Goal: Find specific page/section: Find specific page/section

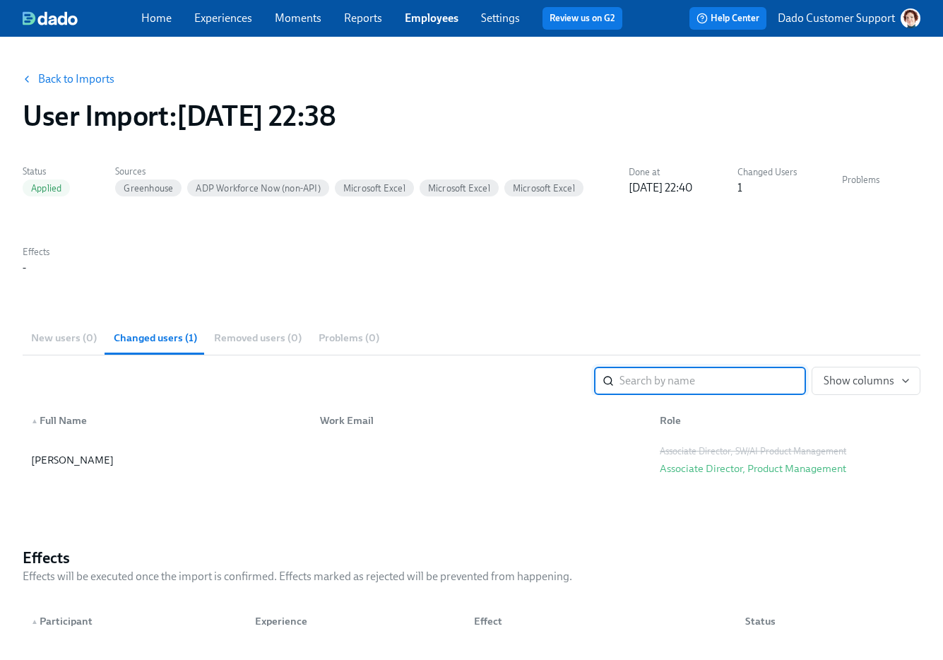
click at [83, 74] on link "Back to Imports" at bounding box center [76, 79] width 76 height 14
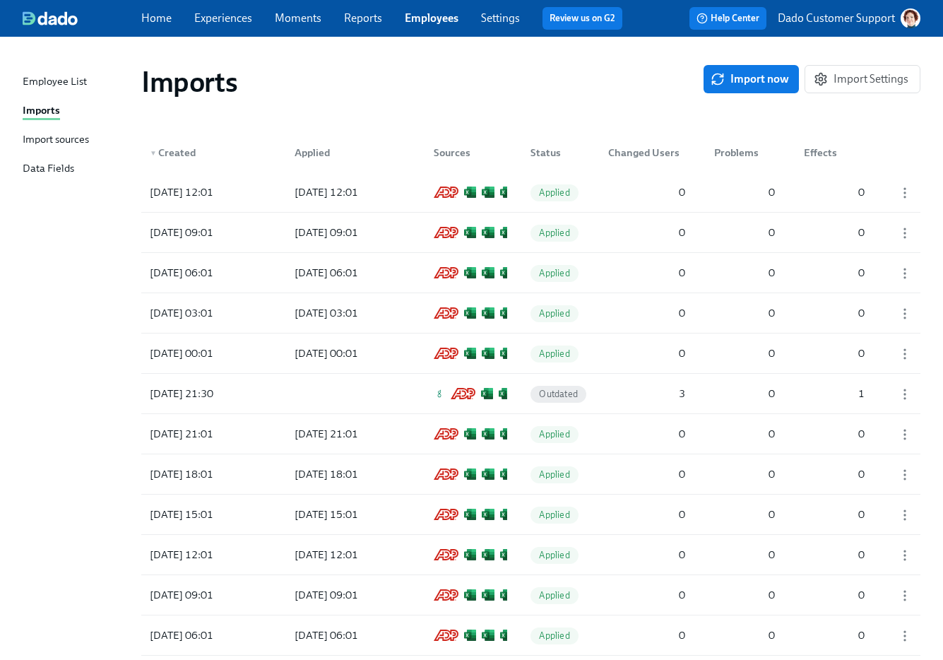
click at [35, 147] on div "Import sources" at bounding box center [56, 140] width 66 height 18
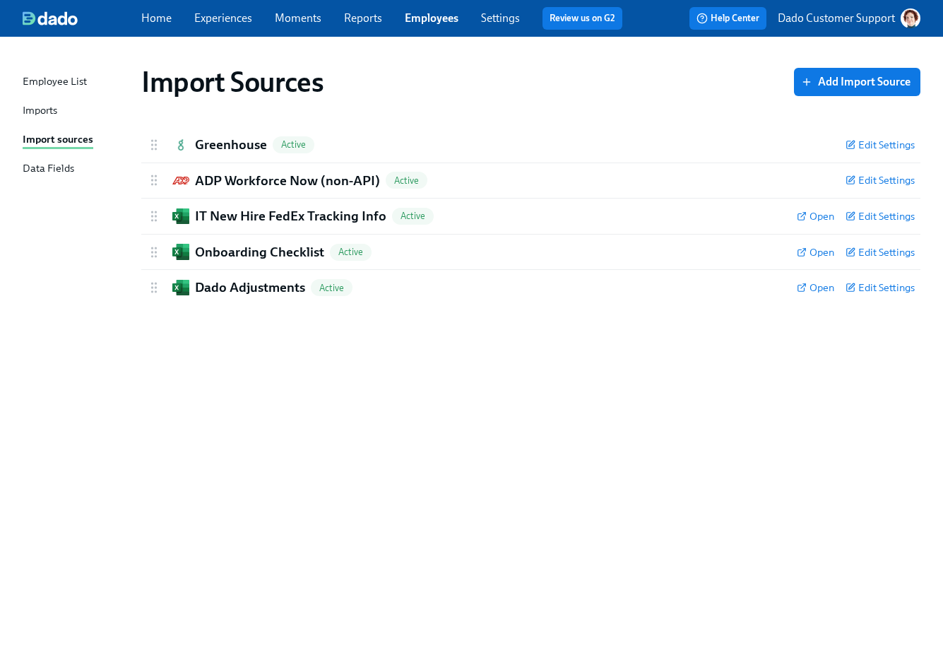
click at [47, 112] on div "Imports" at bounding box center [40, 111] width 35 height 18
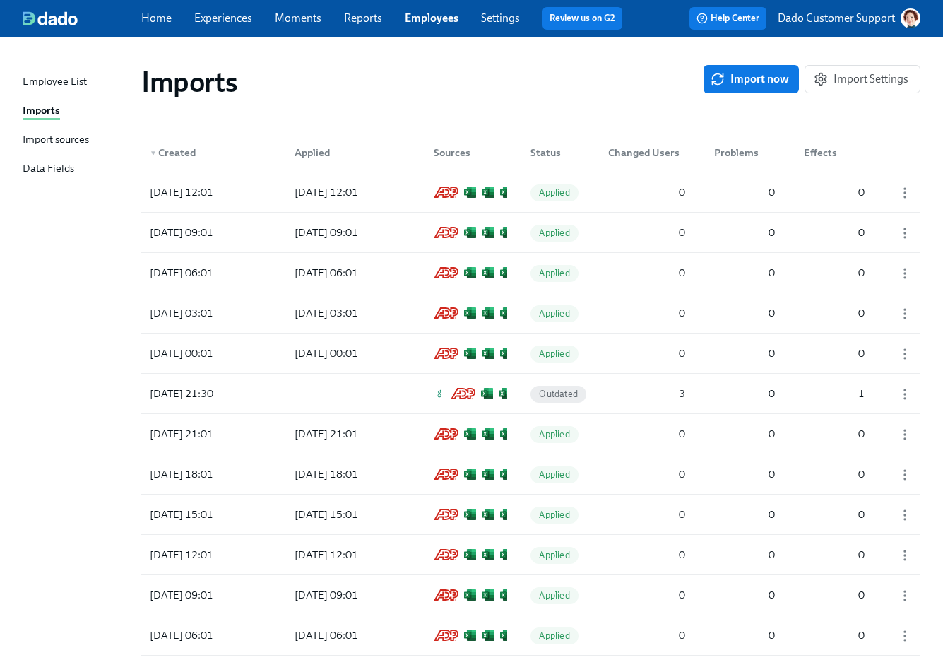
click at [42, 138] on div "Import sources" at bounding box center [56, 140] width 66 height 18
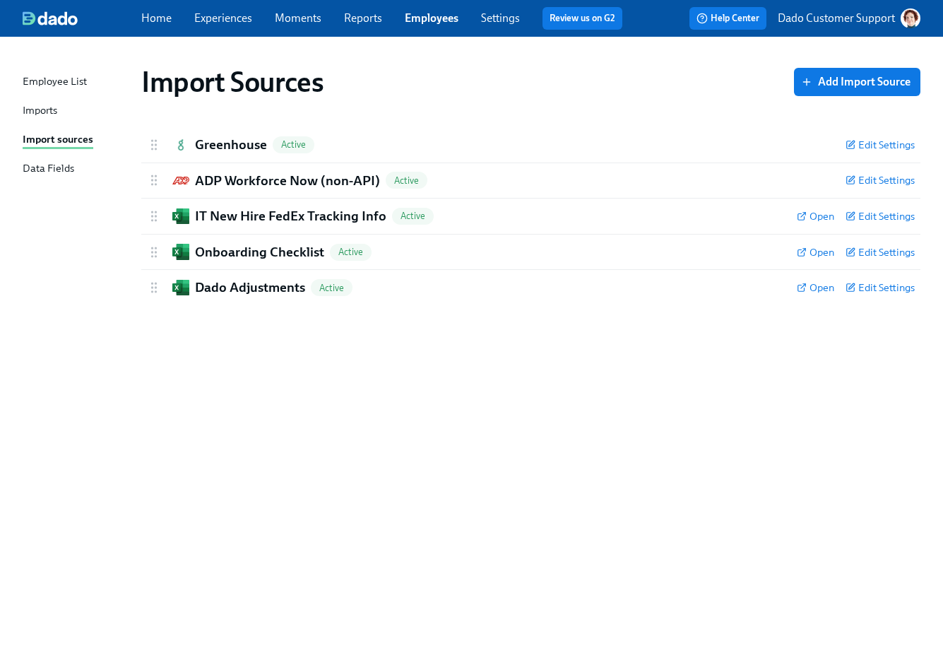
click at [42, 107] on div "Imports" at bounding box center [40, 111] width 35 height 18
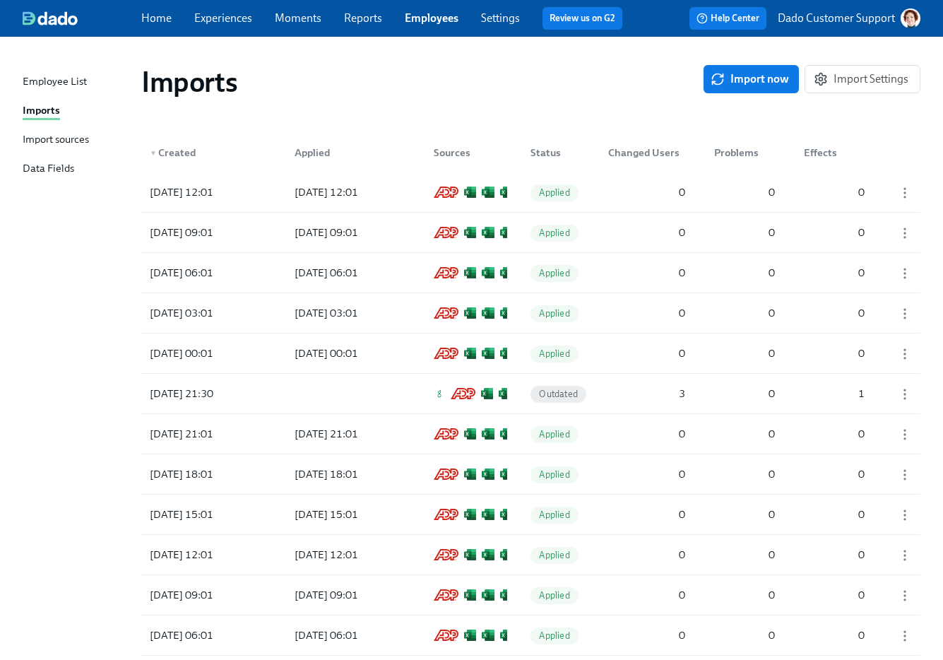
click at [734, 71] on button "Import now" at bounding box center [751, 79] width 95 height 28
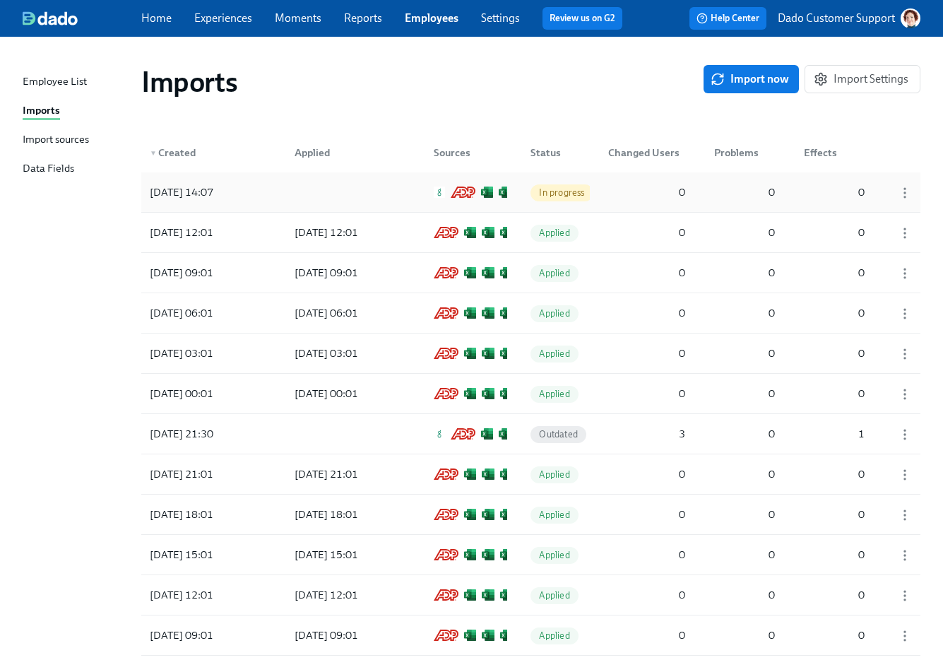
click at [402, 182] on div at bounding box center [346, 192] width 127 height 28
